Goal: Task Accomplishment & Management: Manage account settings

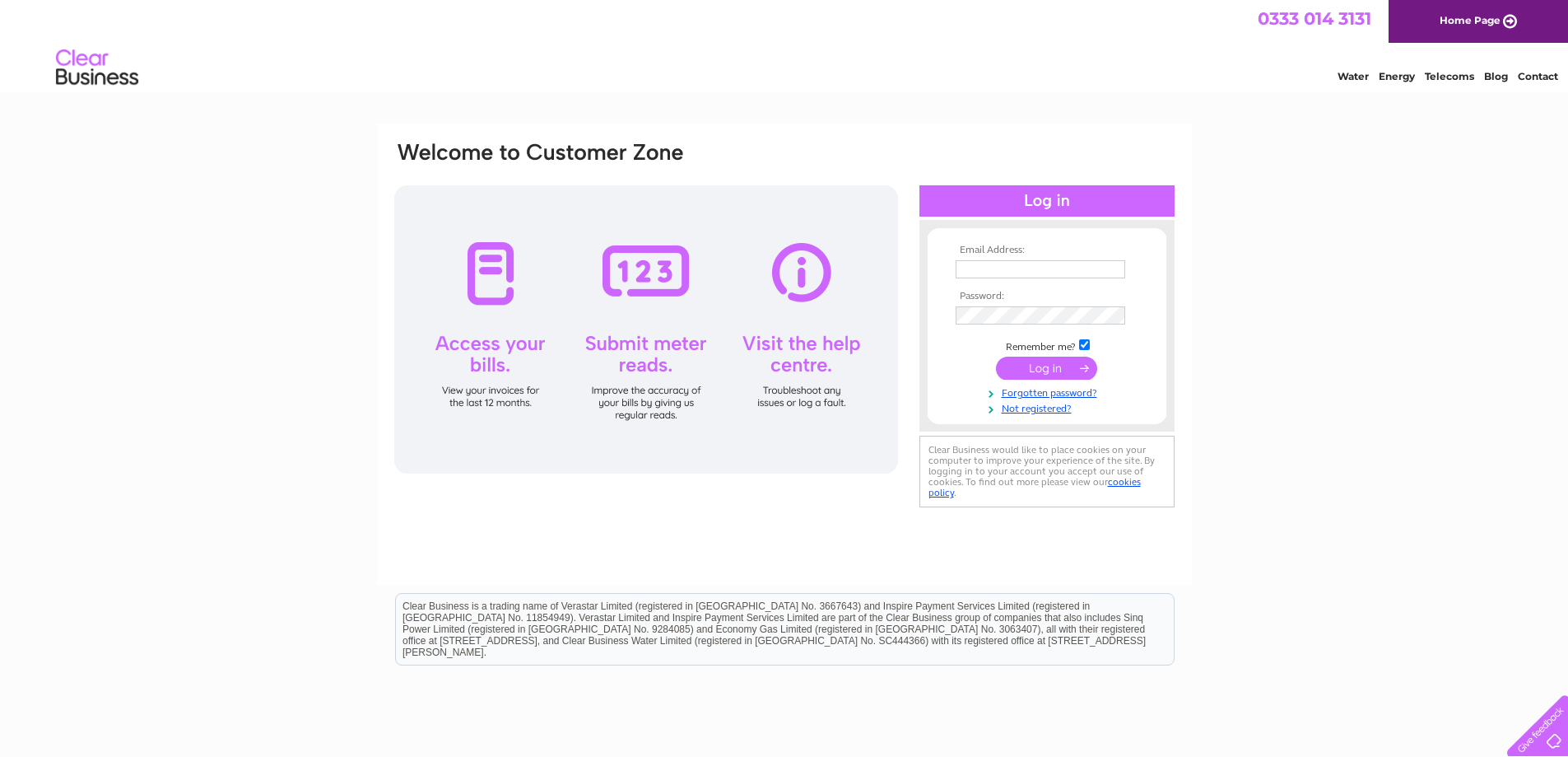
click at [975, 255] on th "Email Address:" at bounding box center [1047, 250] width 191 height 12
click at [987, 266] on input "text" at bounding box center [1041, 270] width 171 height 19
type input "J"
type input "jillappleyard1@btconnect.com"
click at [1029, 364] on input "submit" at bounding box center [1047, 368] width 101 height 23
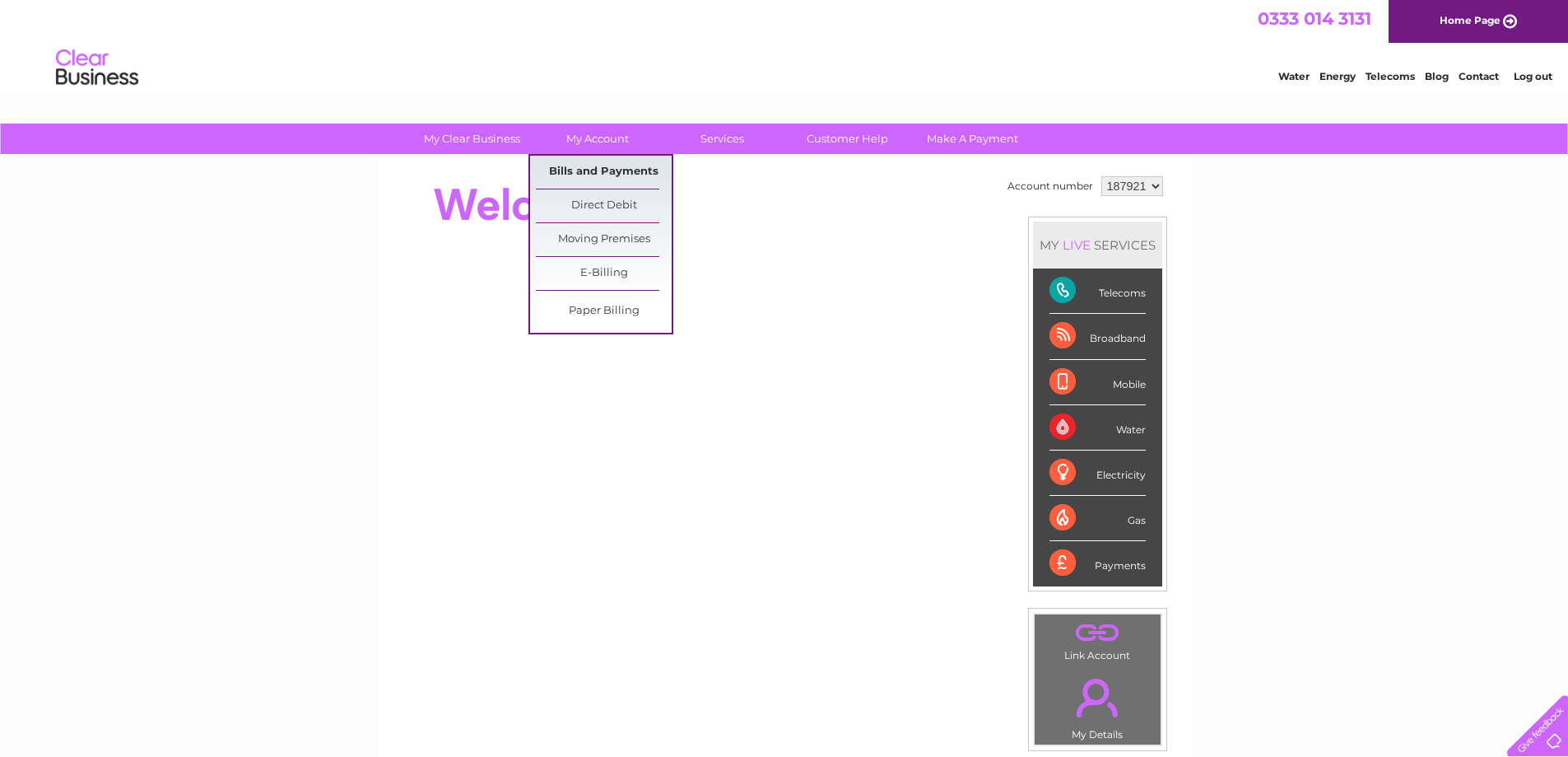
click at [600, 167] on link "Bills and Payments" at bounding box center [604, 172] width 136 height 33
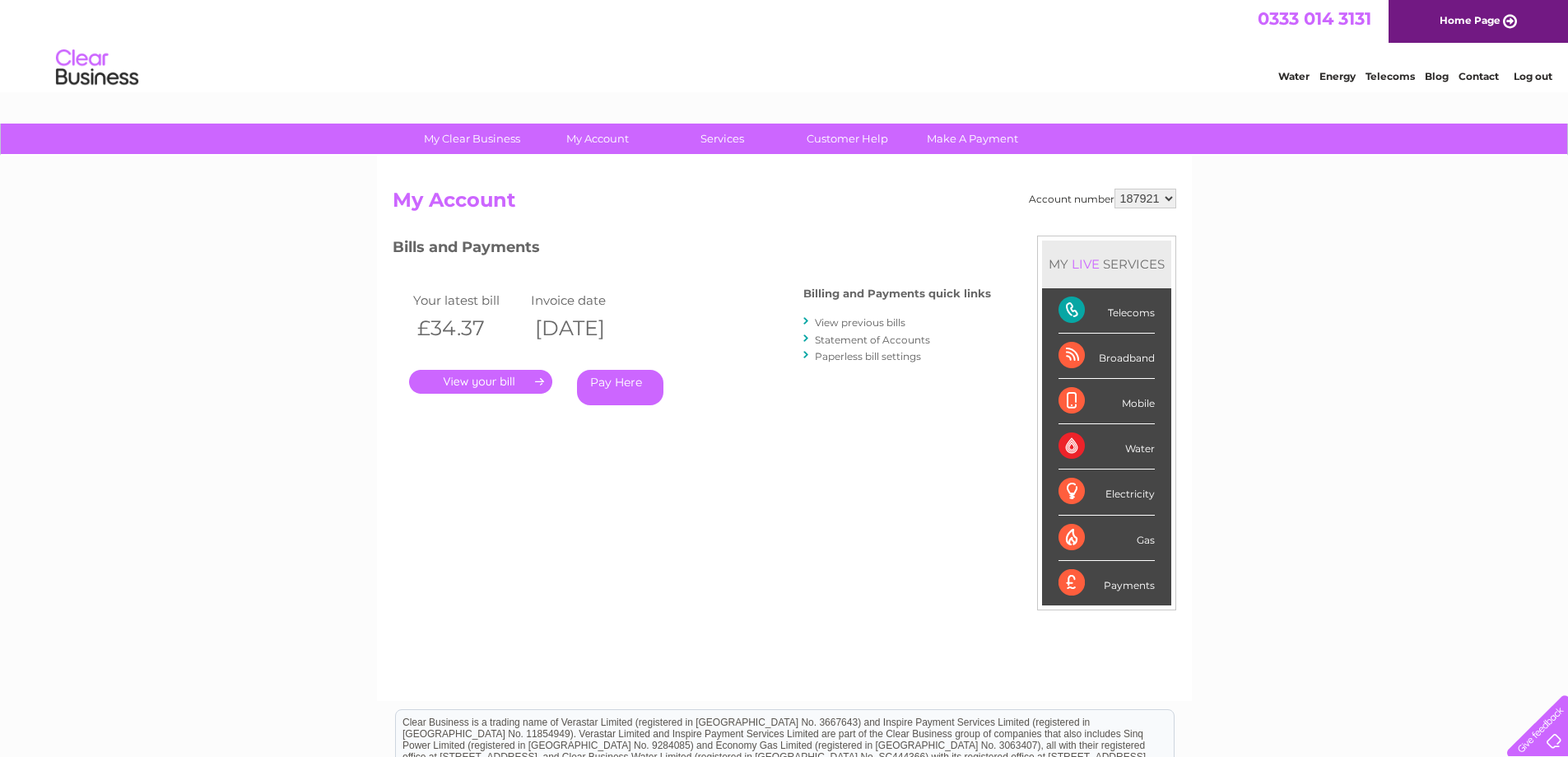
click at [512, 381] on link "." at bounding box center [481, 382] width 143 height 24
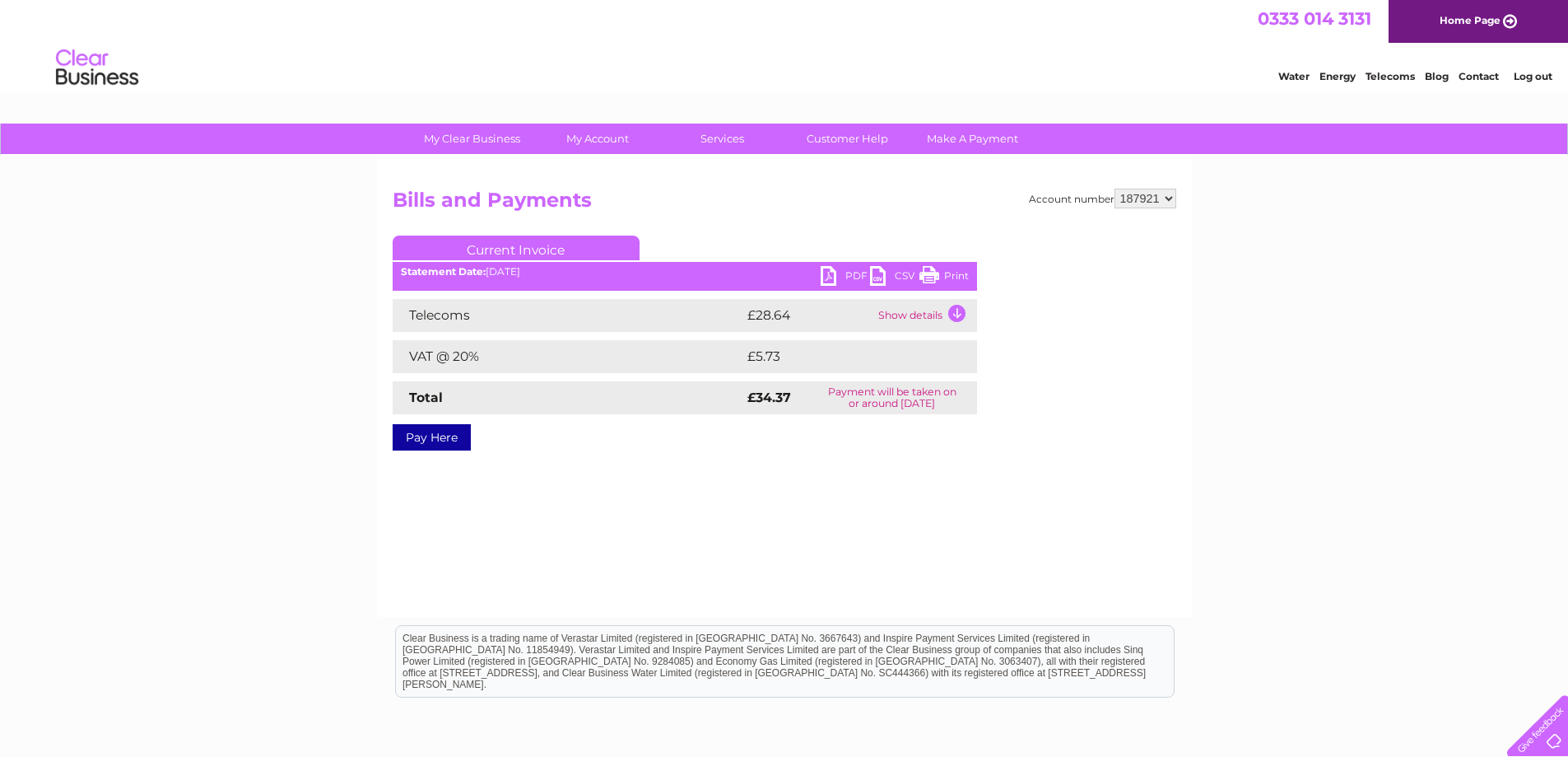
click at [959, 274] on link "Print" at bounding box center [944, 278] width 50 height 24
click at [1168, 198] on select "187921 187934" at bounding box center [1145, 198] width 62 height 19
select select "187934"
click at [1115, 189] on select "187921 187934" at bounding box center [1145, 198] width 62 height 19
click at [1149, 197] on select "187921 187934" at bounding box center [1145, 198] width 62 height 19
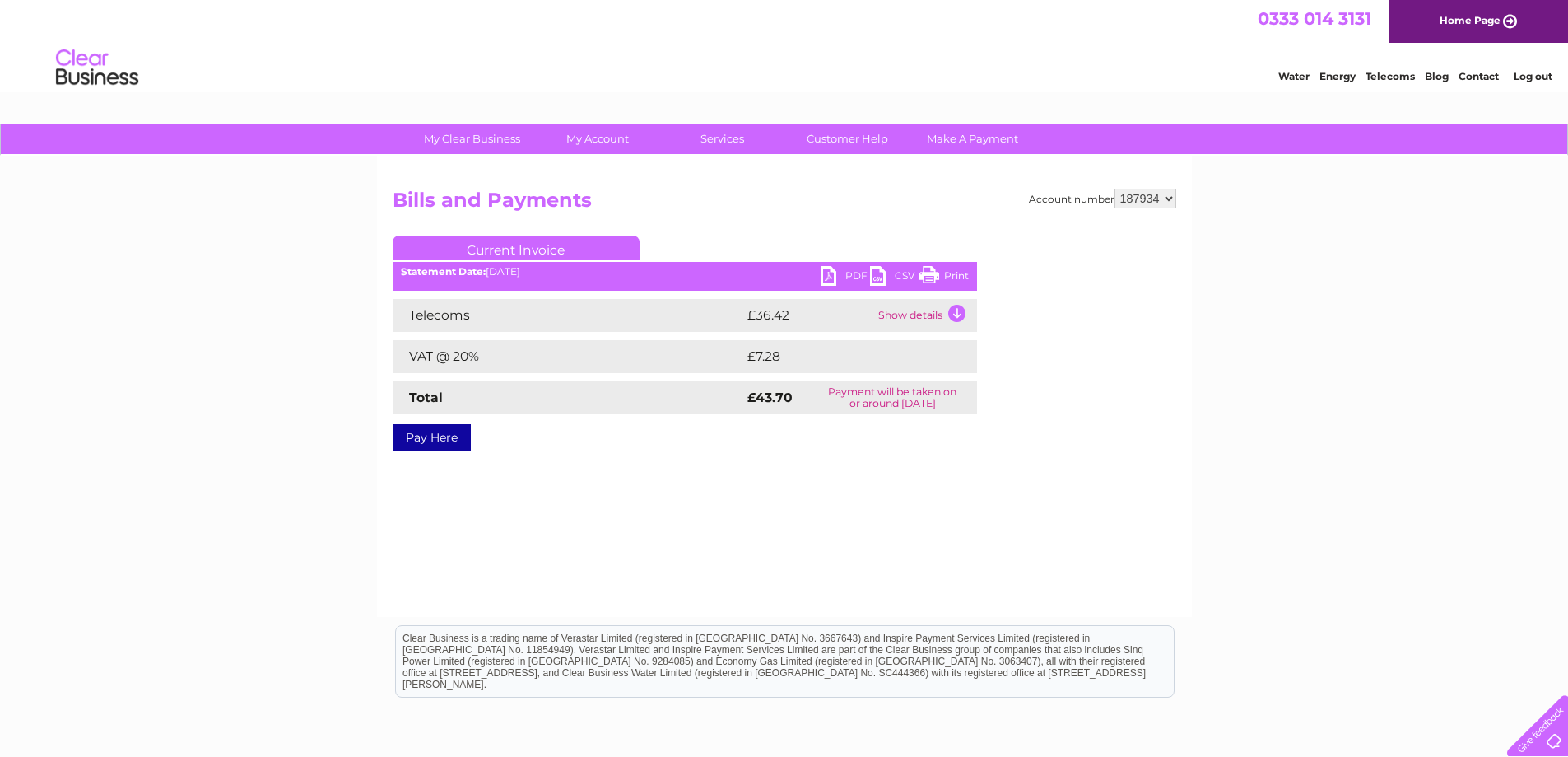
select select "187921"
click at [1115, 189] on select "187921 187934" at bounding box center [1145, 198] width 62 height 19
click at [1170, 197] on select "187921 187934" at bounding box center [1145, 198] width 62 height 19
select select "187934"
click at [1115, 189] on select "187921 187934" at bounding box center [1145, 198] width 62 height 19
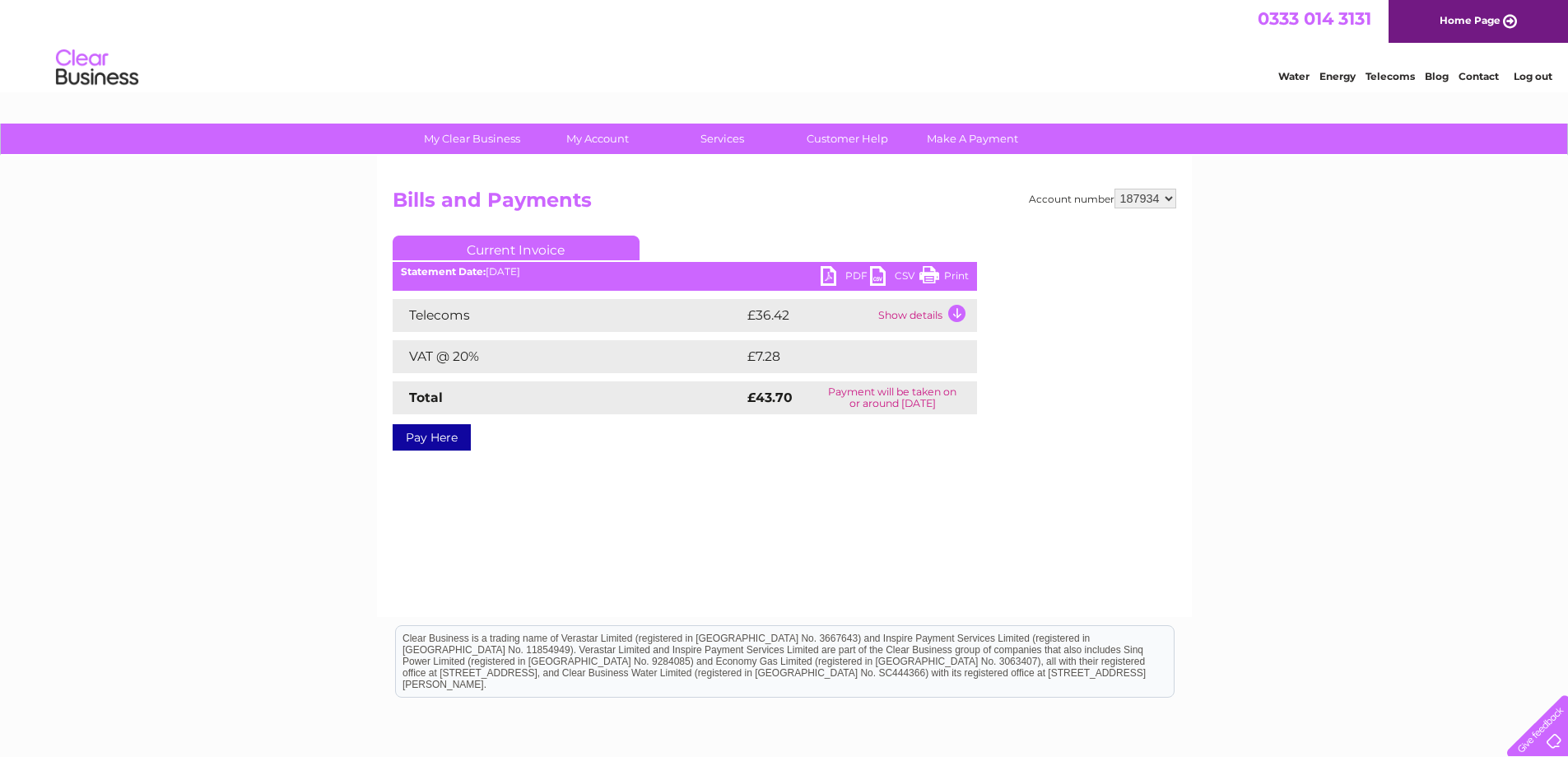
click at [960, 275] on link "Print" at bounding box center [944, 278] width 50 height 24
